Goal: Transaction & Acquisition: Purchase product/service

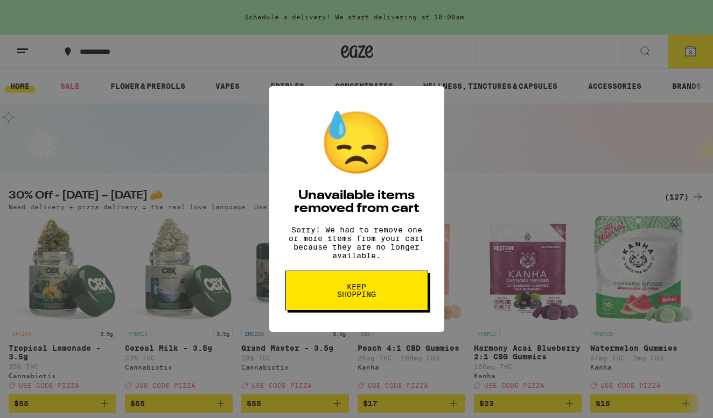
click at [325, 301] on button "Keep Shopping" at bounding box center [356, 291] width 143 height 40
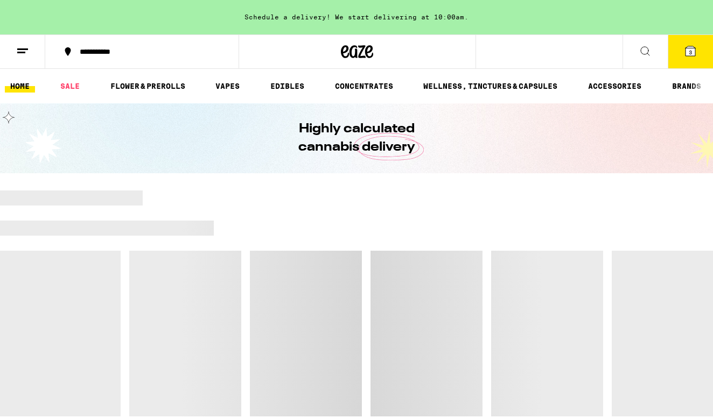
click at [691, 52] on span "3" at bounding box center [690, 52] width 3 height 6
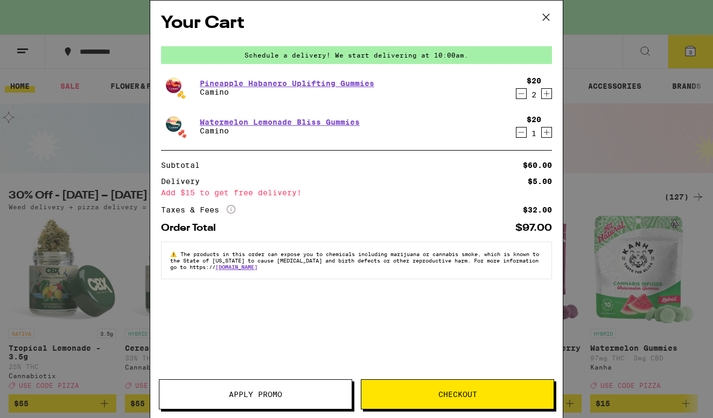
click at [521, 96] on icon "Decrement" at bounding box center [521, 93] width 10 height 13
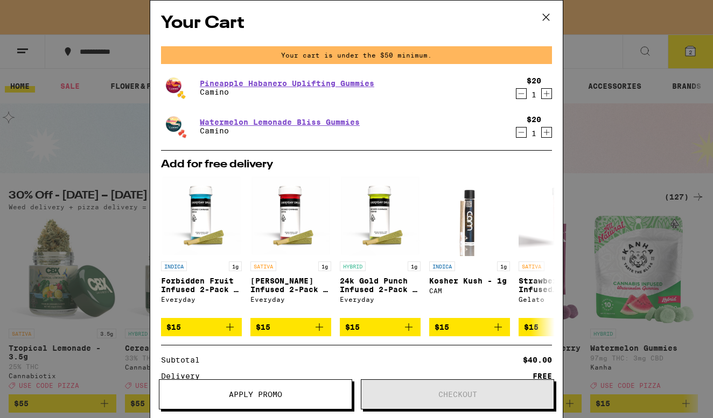
click at [521, 96] on icon "Decrement" at bounding box center [521, 93] width 10 height 13
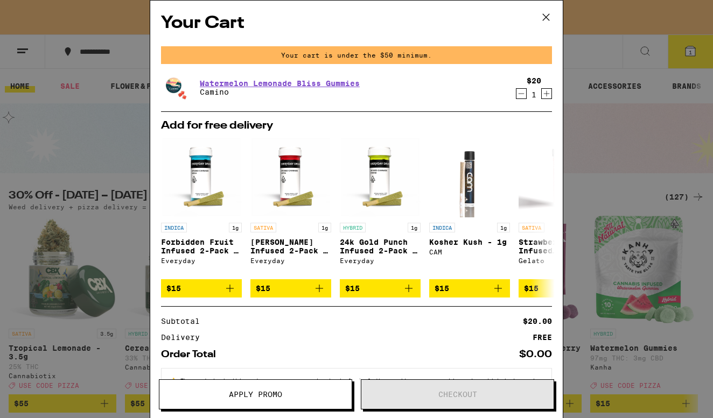
click at [521, 96] on icon "Decrement" at bounding box center [521, 93] width 10 height 13
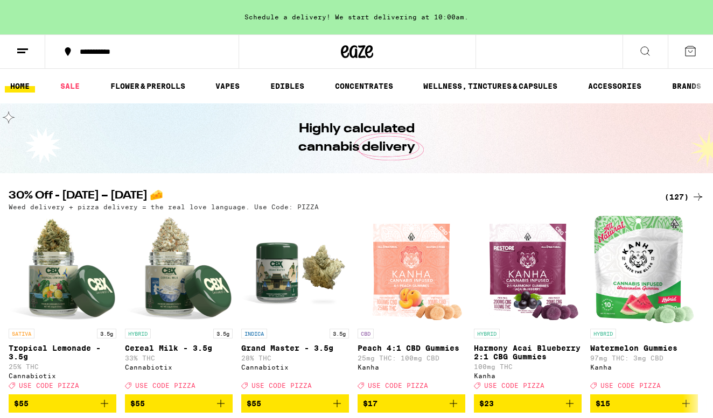
click at [521, 96] on div "Your Cart Schedule a delivery! We start delivering at 10:00am. Add for free del…" at bounding box center [356, 209] width 713 height 418
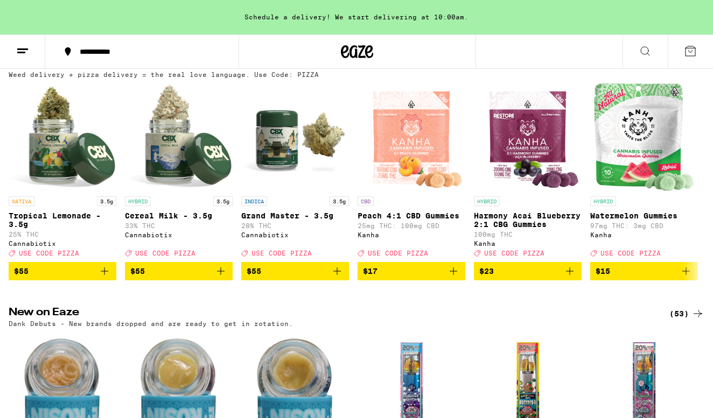
scroll to position [137, 0]
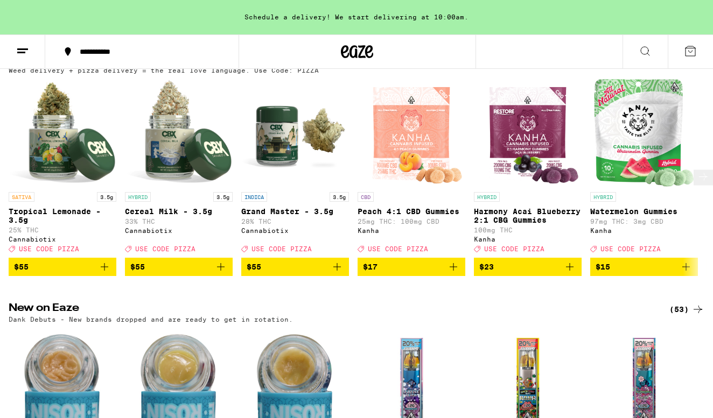
click at [693, 177] on button at bounding box center [702, 178] width 19 height 16
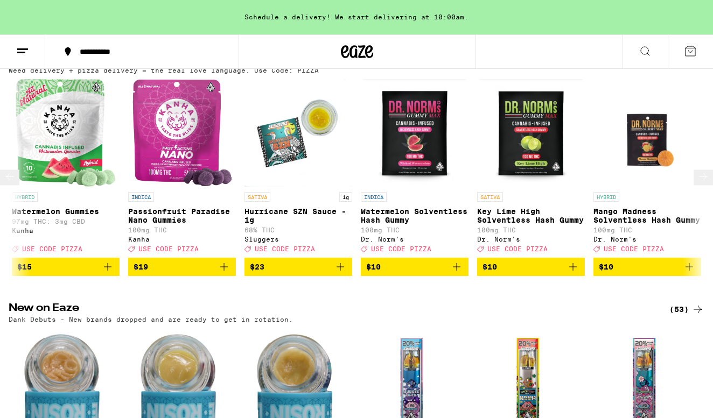
click at [693, 177] on button at bounding box center [702, 178] width 19 height 16
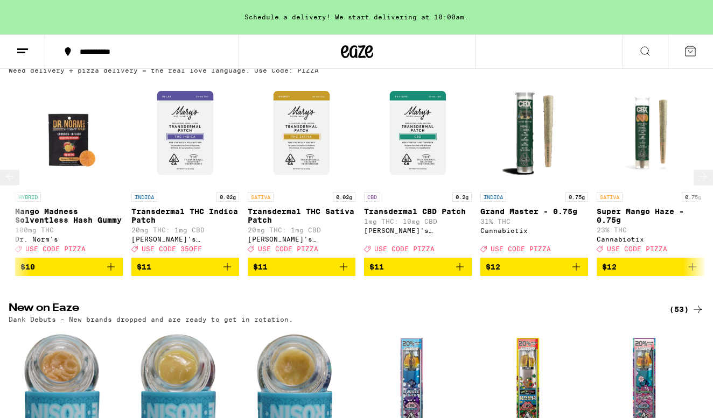
click at [693, 177] on button at bounding box center [702, 178] width 19 height 16
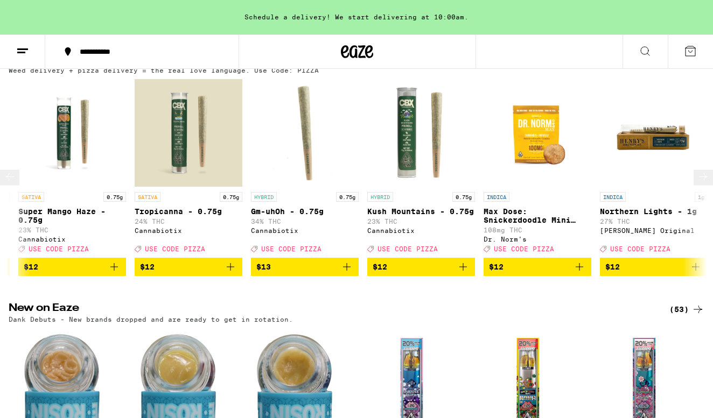
click at [693, 177] on button at bounding box center [702, 178] width 19 height 16
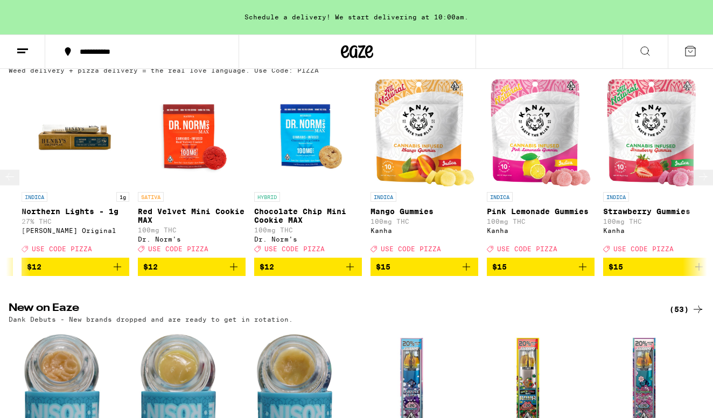
click at [693, 177] on button at bounding box center [702, 178] width 19 height 16
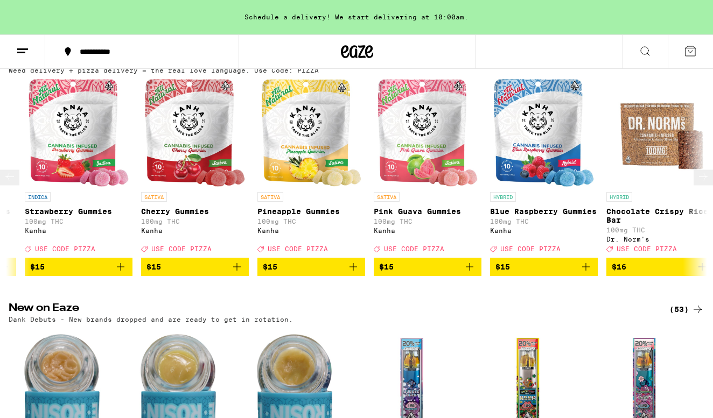
click at [693, 177] on button at bounding box center [702, 178] width 19 height 16
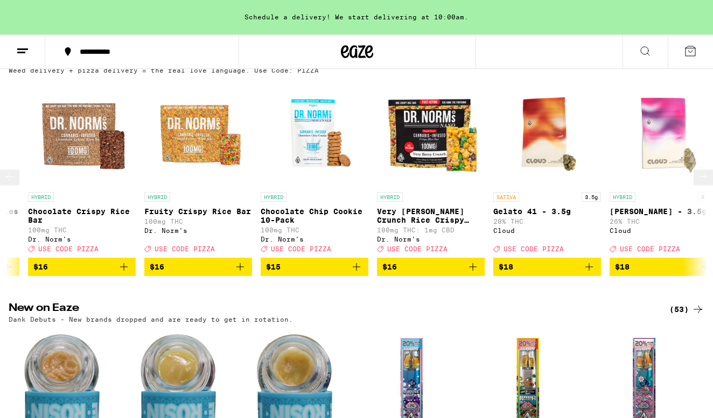
click at [693, 177] on button at bounding box center [702, 178] width 19 height 16
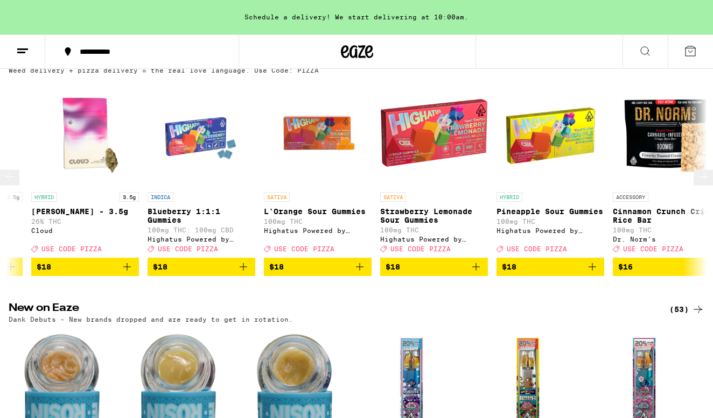
click at [693, 177] on button at bounding box center [702, 178] width 19 height 16
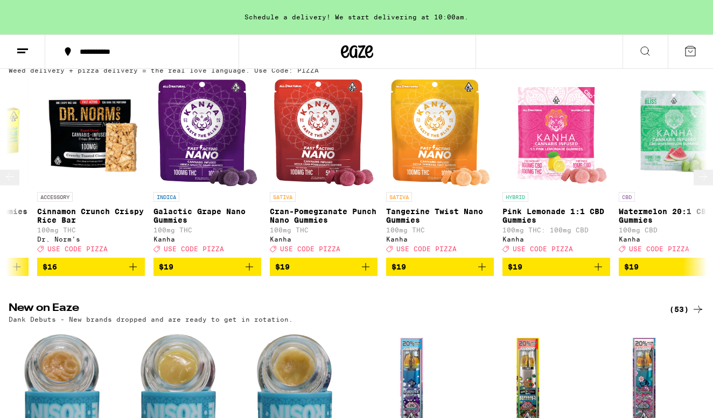
scroll to position [0, 4626]
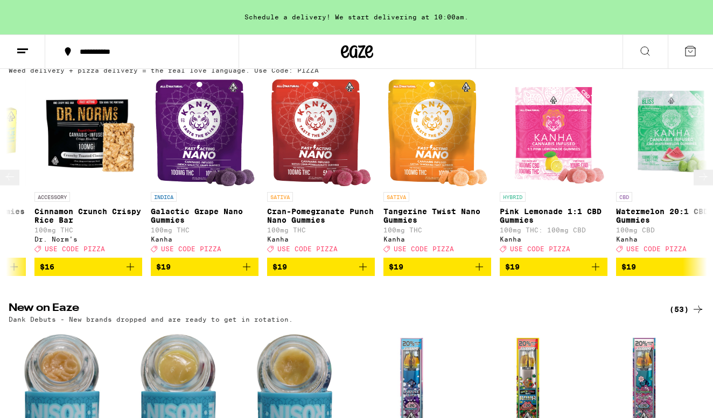
click at [693, 177] on button at bounding box center [702, 178] width 19 height 16
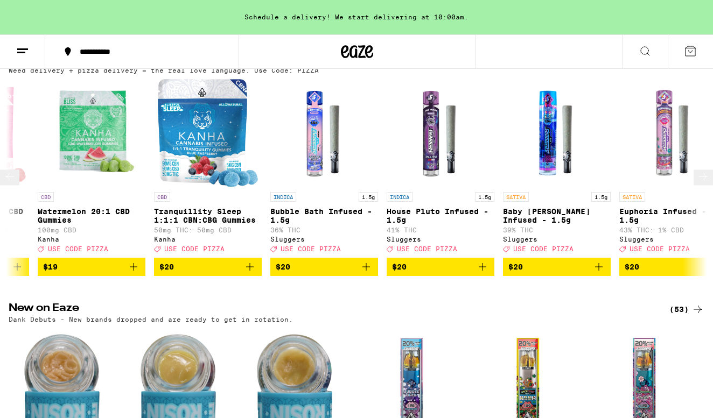
click at [693, 177] on button at bounding box center [702, 178] width 19 height 16
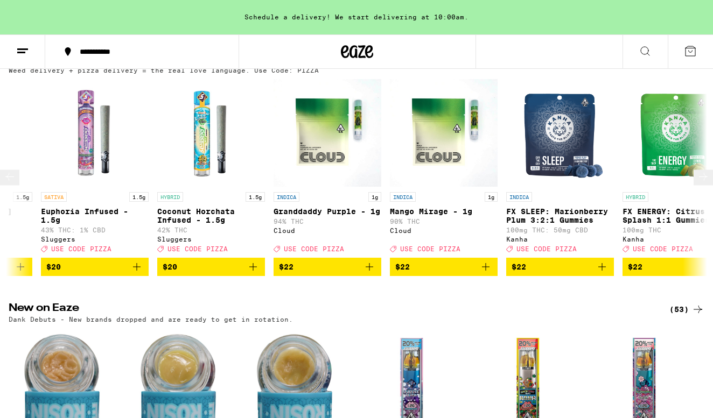
click at [693, 177] on button at bounding box center [702, 178] width 19 height 16
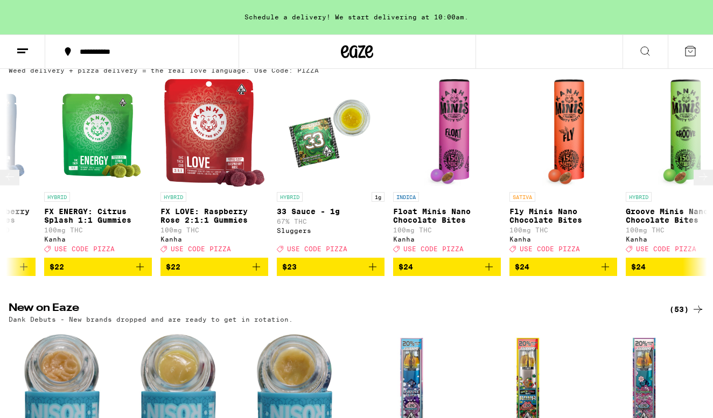
click at [693, 177] on button at bounding box center [702, 178] width 19 height 16
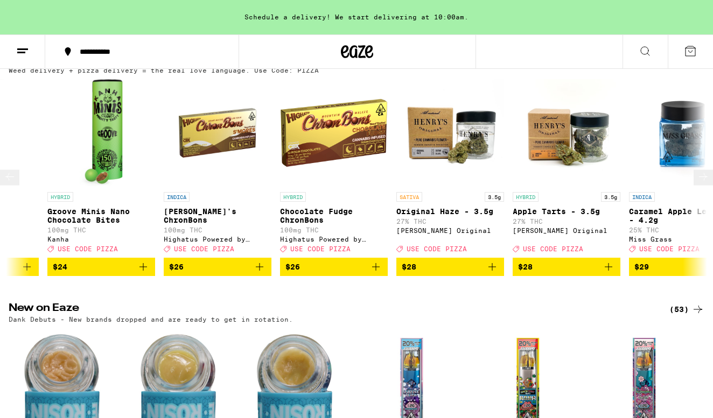
click at [693, 177] on button at bounding box center [702, 178] width 19 height 16
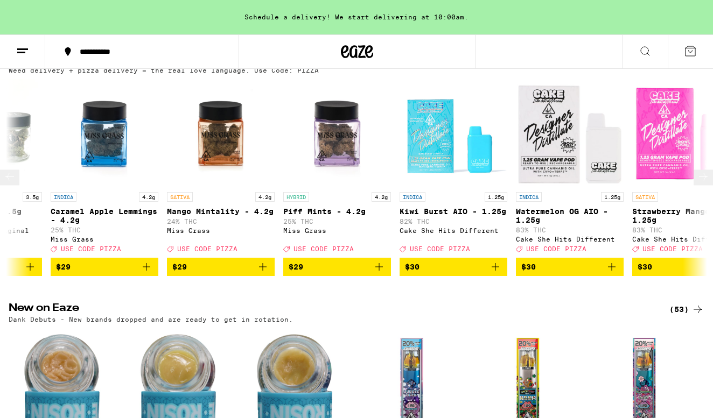
click at [693, 177] on button at bounding box center [702, 178] width 19 height 16
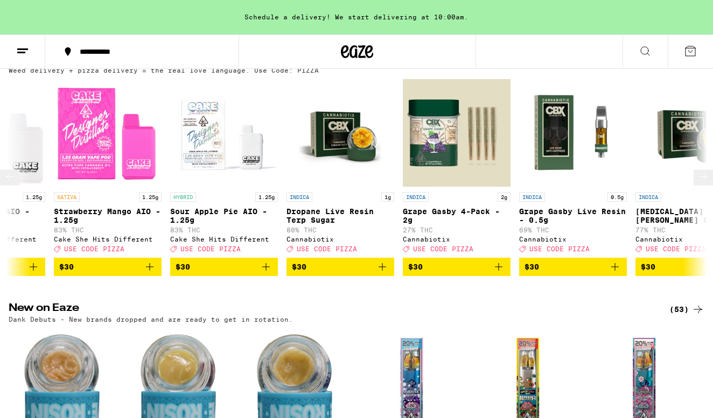
click at [693, 177] on button at bounding box center [702, 178] width 19 height 16
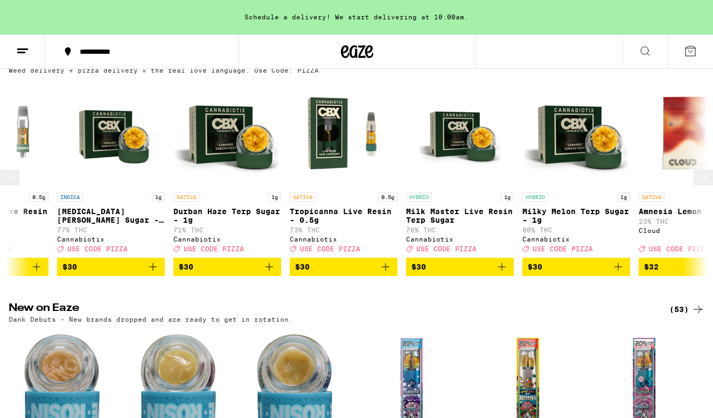
click at [693, 177] on button at bounding box center [702, 178] width 19 height 16
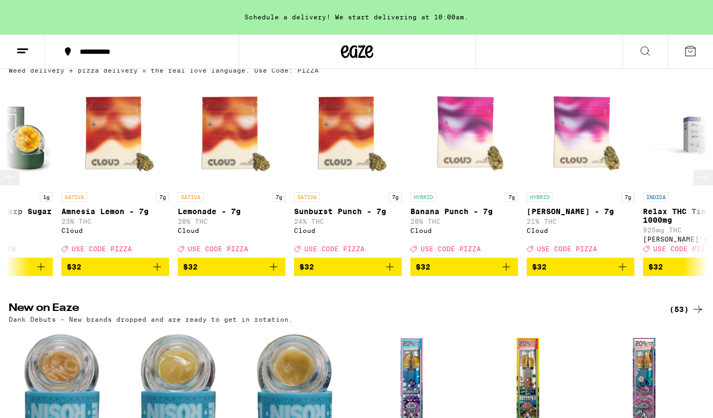
click at [693, 177] on button at bounding box center [702, 178] width 19 height 16
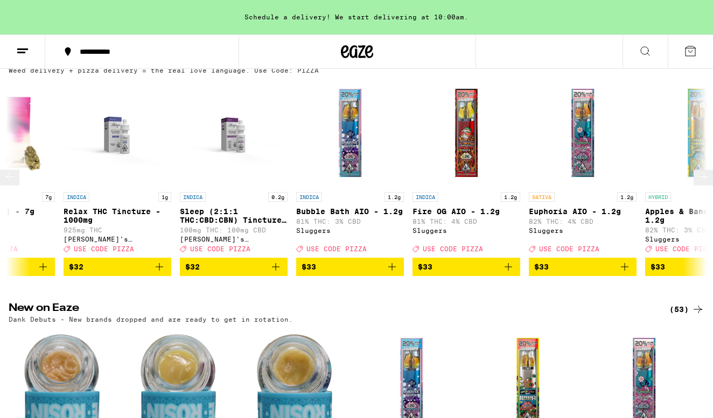
click at [693, 177] on button at bounding box center [702, 178] width 19 height 16
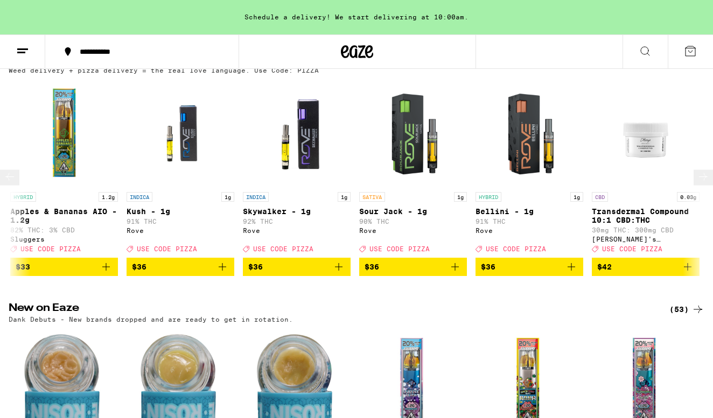
click at [693, 177] on button at bounding box center [702, 178] width 19 height 16
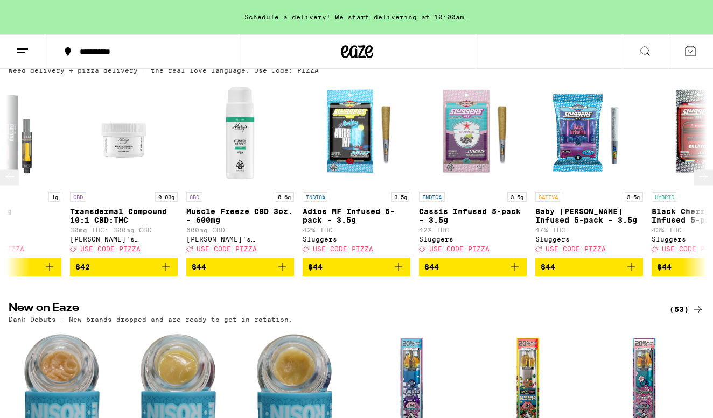
click at [693, 177] on button at bounding box center [702, 178] width 19 height 16
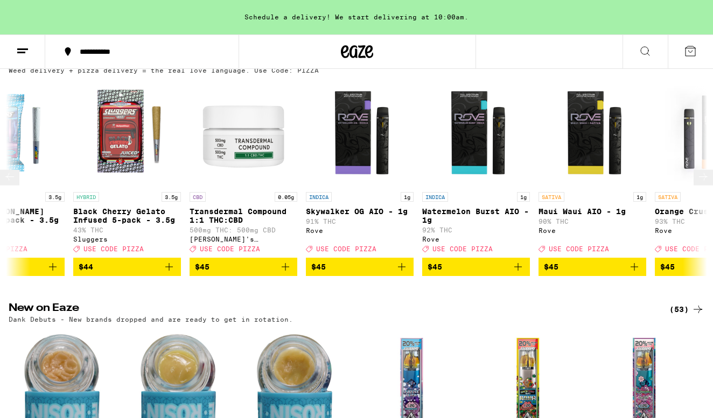
click at [693, 177] on button at bounding box center [702, 178] width 19 height 16
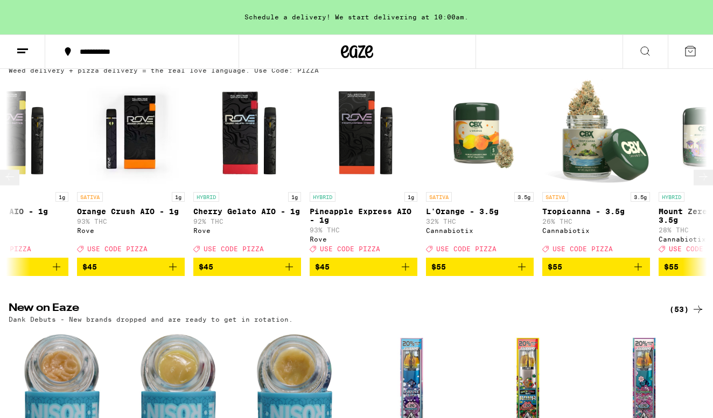
click at [693, 177] on button at bounding box center [702, 178] width 19 height 16
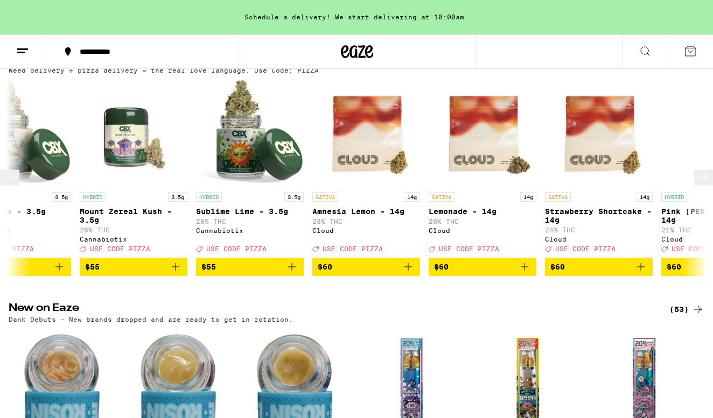
click at [693, 177] on button at bounding box center [702, 178] width 19 height 16
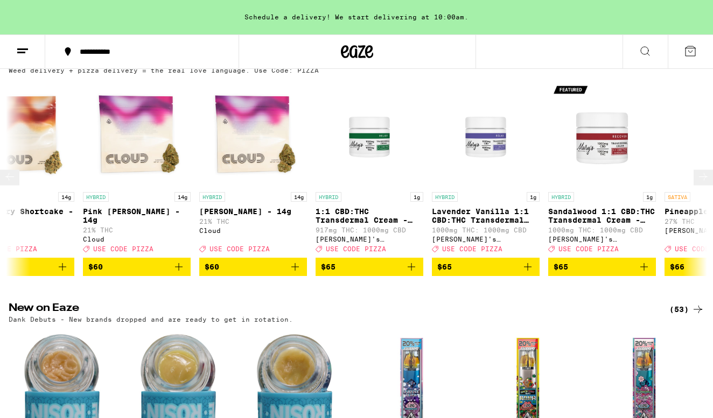
click at [693, 177] on button at bounding box center [702, 178] width 19 height 16
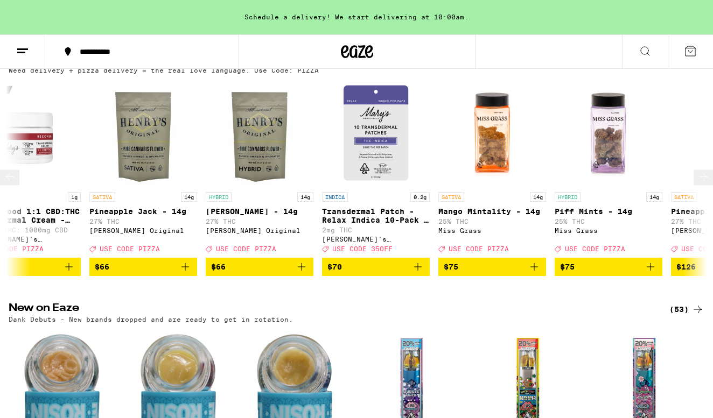
scroll to position [0, 13879]
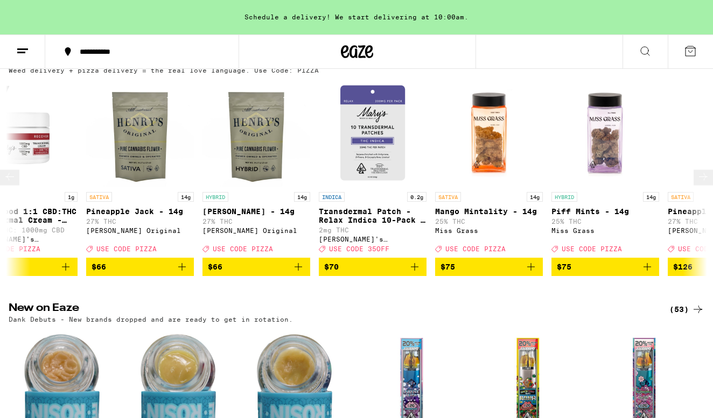
click at [16, 184] on icon at bounding box center [9, 177] width 13 height 13
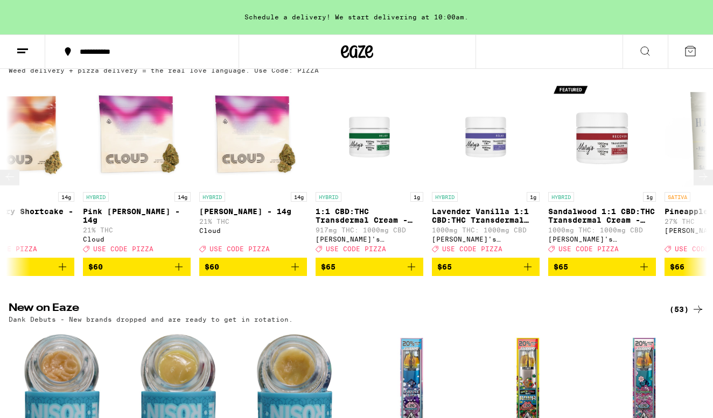
click at [693, 186] on button at bounding box center [702, 178] width 19 height 16
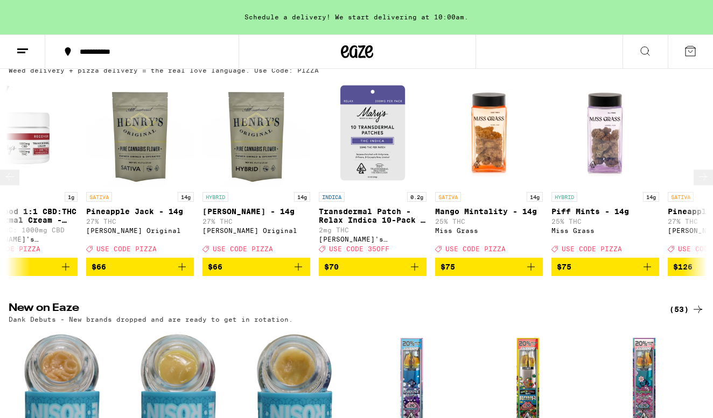
click at [693, 186] on button at bounding box center [702, 178] width 19 height 16
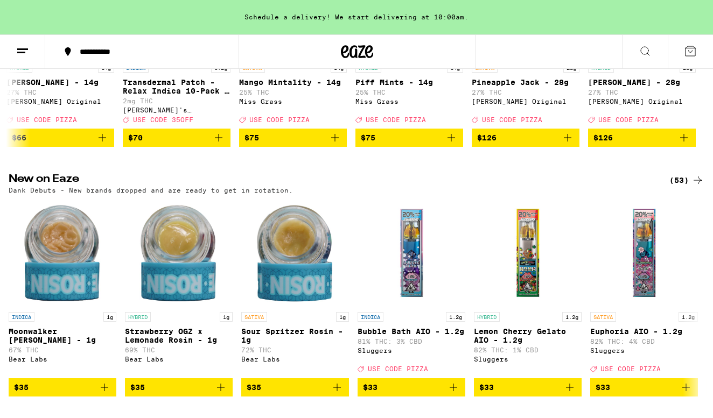
scroll to position [268, 0]
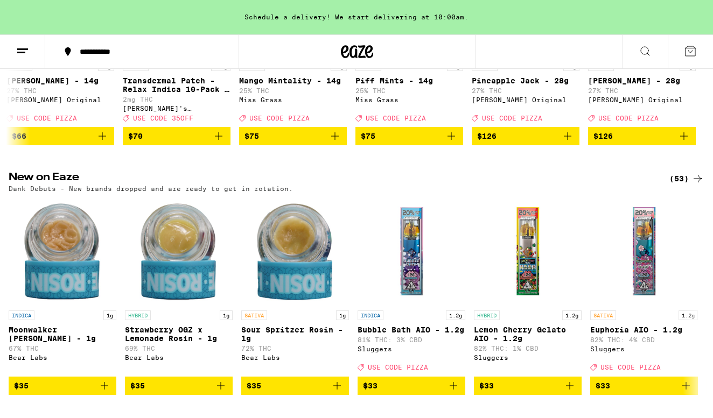
click at [559, 40] on div "**********" at bounding box center [356, 51] width 713 height 34
